Goal: Information Seeking & Learning: Check status

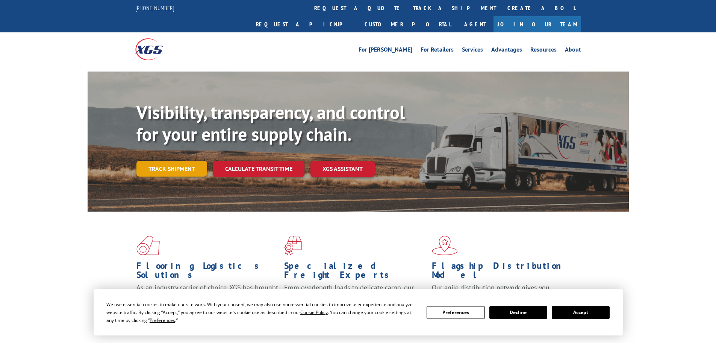
click at [165, 161] on link "Track shipment" at bounding box center [172, 169] width 71 height 16
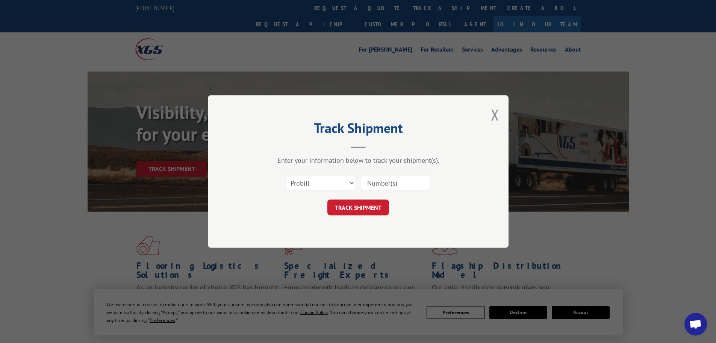
click at [370, 181] on input at bounding box center [395, 183] width 69 height 16
click at [329, 181] on select "Select category... Probill BOL PO" at bounding box center [320, 183] width 69 height 16
select select "bol"
click at [286, 175] on select "Select category... Probill BOL PO" at bounding box center [320, 183] width 69 height 16
click at [380, 186] on input at bounding box center [395, 183] width 69 height 16
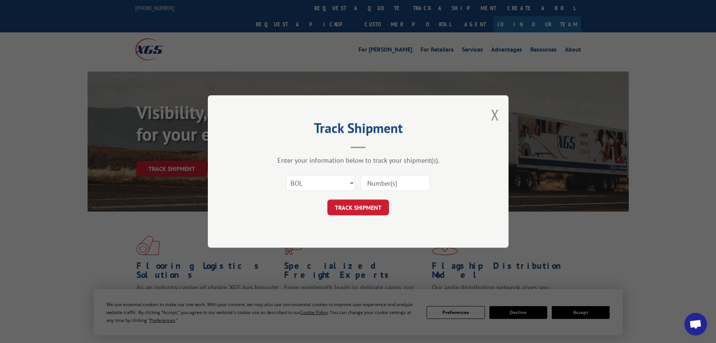
paste input "5509744"
type input "5509744"
click at [357, 201] on button "TRACK SHIPMENT" at bounding box center [359, 207] width 62 height 16
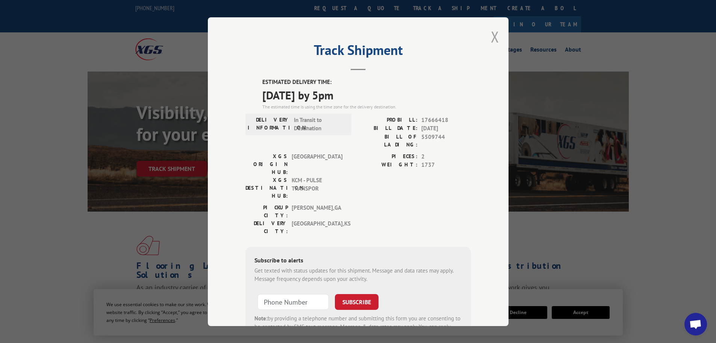
click at [493, 32] on button "Close modal" at bounding box center [495, 37] width 8 height 20
